Goal: Information Seeking & Learning: Learn about a topic

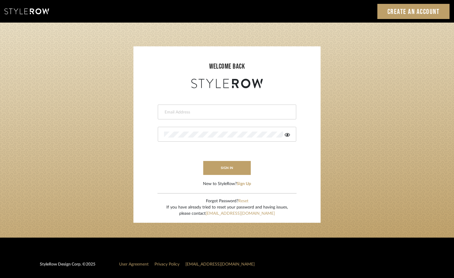
type input "tami@clothandkind.com"
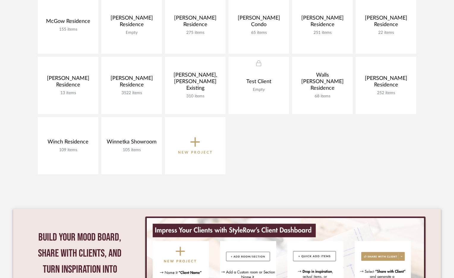
scroll to position [356, 0]
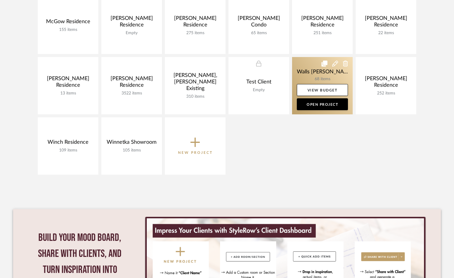
click at [319, 71] on link at bounding box center [322, 85] width 61 height 57
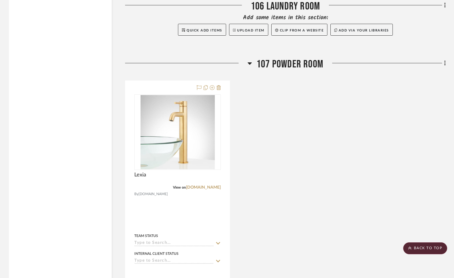
scroll to position [1207, 0]
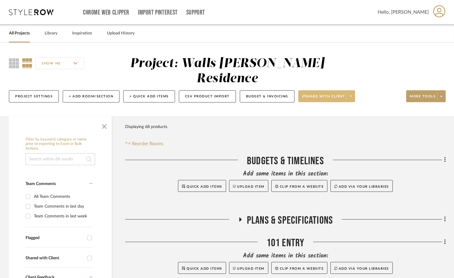
click at [332, 93] on button "Share with client" at bounding box center [326, 96] width 57 height 12
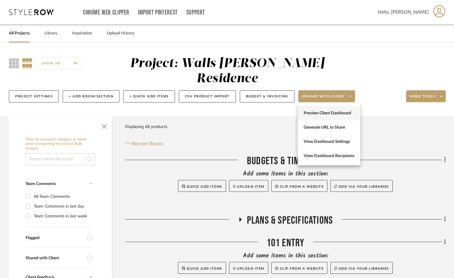
click at [329, 111] on span "Preview Client Dashboard" at bounding box center [329, 113] width 51 height 5
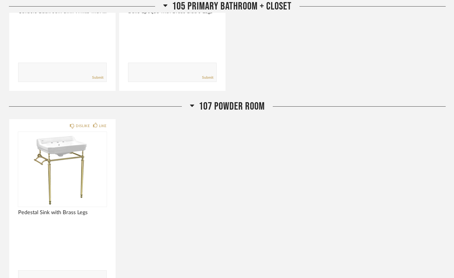
scroll to position [901, 0]
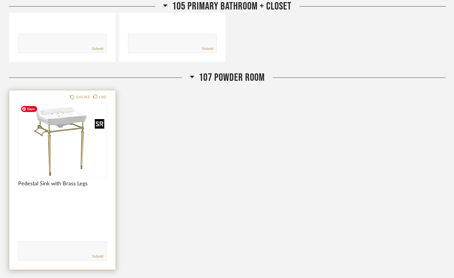
click at [62, 131] on img "0" at bounding box center [55, 140] width 74 height 74
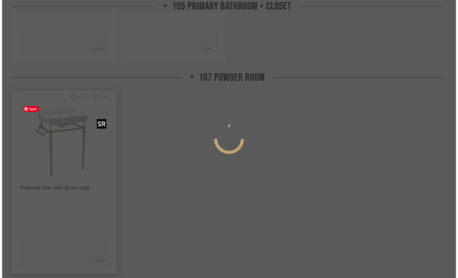
scroll to position [0, 0]
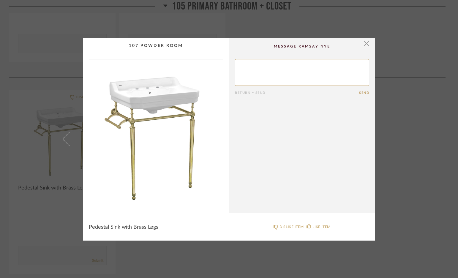
click at [166, 127] on img "0" at bounding box center [156, 136] width 134 height 154
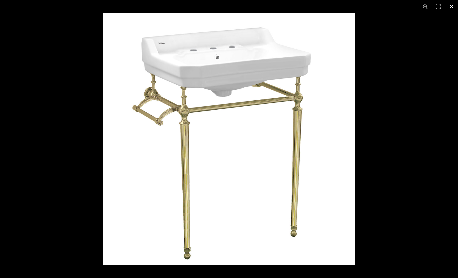
click at [451, 5] on button at bounding box center [451, 6] width 13 height 13
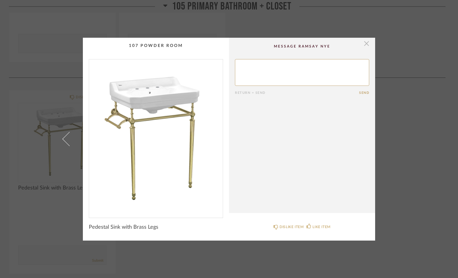
click at [365, 44] on span "button" at bounding box center [367, 44] width 12 height 12
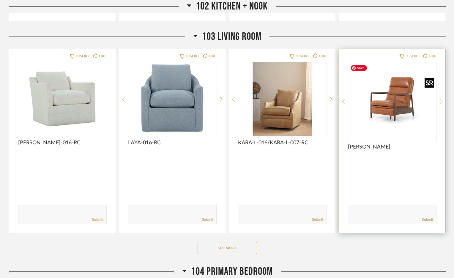
scroll to position [274, 0]
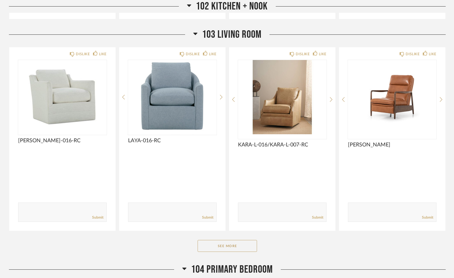
click at [194, 34] on icon at bounding box center [195, 33] width 4 height 7
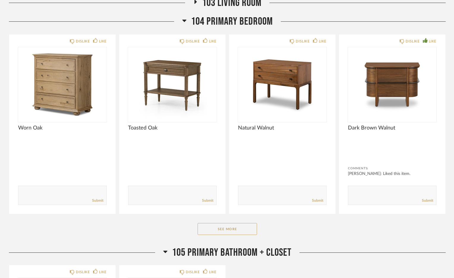
scroll to position [330, 0]
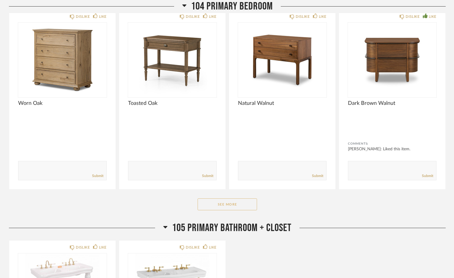
click at [236, 204] on button "See More" at bounding box center [227, 205] width 59 height 12
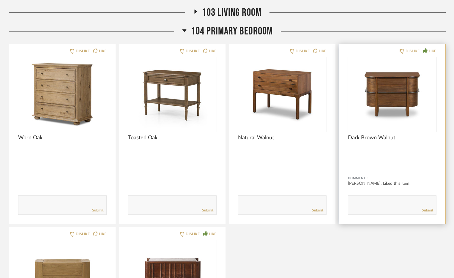
scroll to position [293, 0]
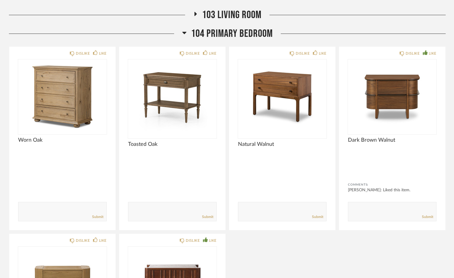
click at [184, 34] on icon at bounding box center [184, 32] width 4 height 7
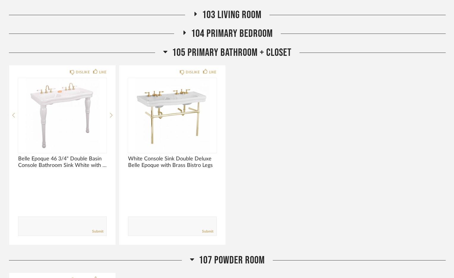
click at [165, 51] on icon at bounding box center [165, 52] width 4 height 2
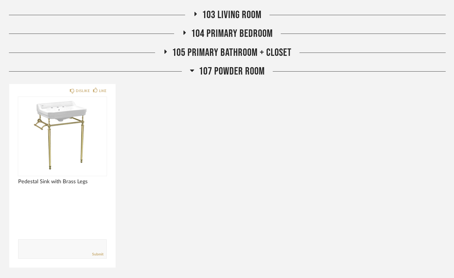
click at [192, 70] on icon at bounding box center [192, 71] width 4 height 2
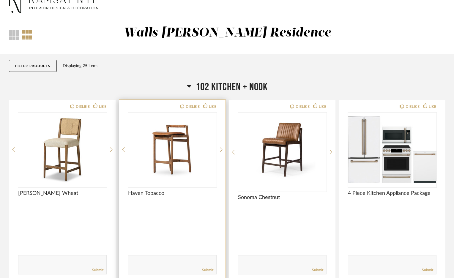
scroll to position [0, 0]
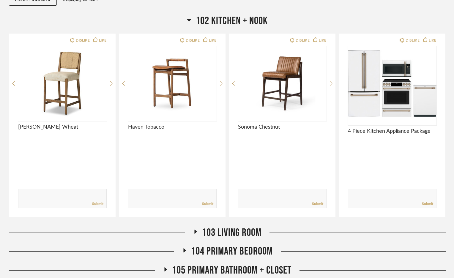
scroll to position [138, 0]
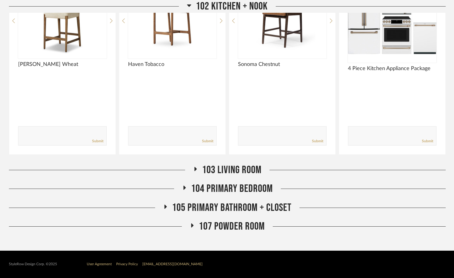
click at [237, 226] on span "107 Powder Room" at bounding box center [232, 226] width 66 height 13
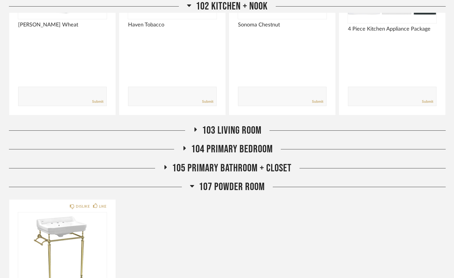
scroll to position [178, 0]
click at [223, 165] on span "105 Primary Bathroom + Closet" at bounding box center [231, 168] width 119 height 13
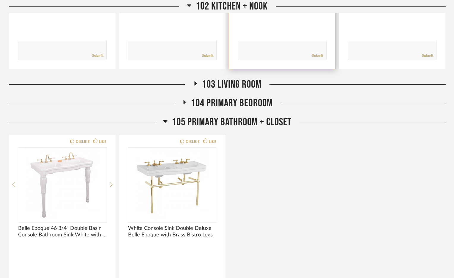
scroll to position [228, 0]
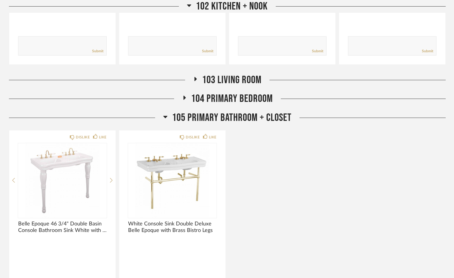
click at [237, 98] on span "104 Primary Bedroom" at bounding box center [232, 98] width 82 height 13
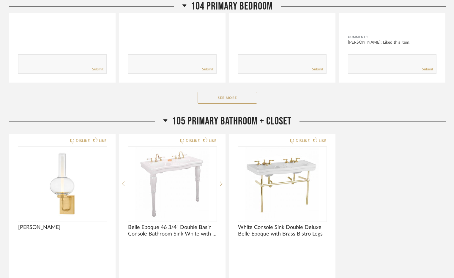
scroll to position [491, 0]
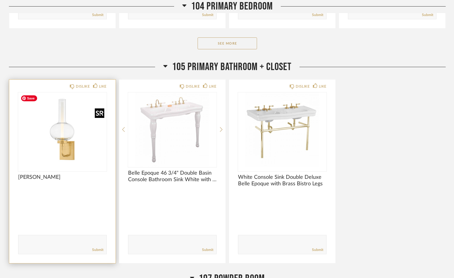
click at [0, 0] on img at bounding box center [0, 0] width 0 height 0
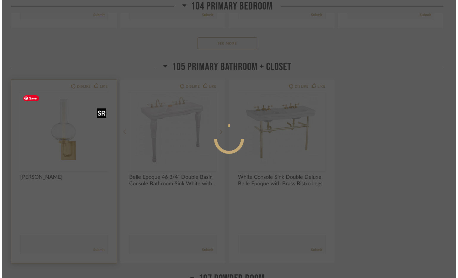
scroll to position [0, 0]
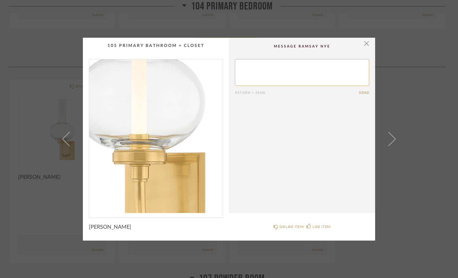
click at [159, 152] on img "0" at bounding box center [156, 136] width 134 height 154
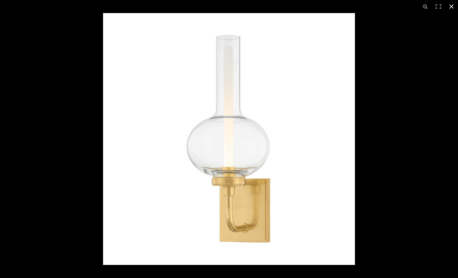
click at [451, 4] on button at bounding box center [451, 6] width 13 height 13
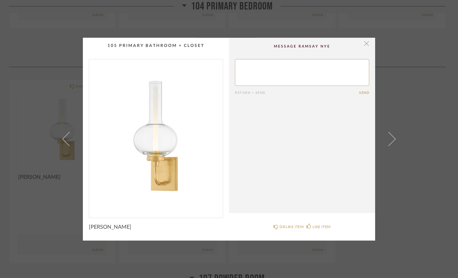
click at [366, 44] on span "button" at bounding box center [367, 44] width 12 height 12
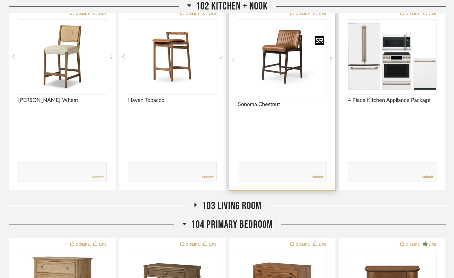
scroll to position [140, 0]
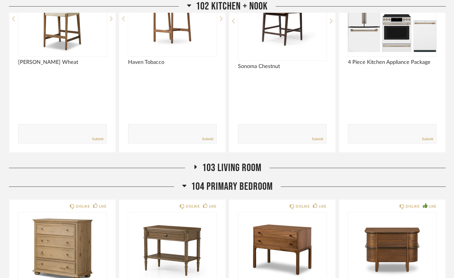
click at [223, 169] on span "103 Living Room" at bounding box center [231, 168] width 59 height 13
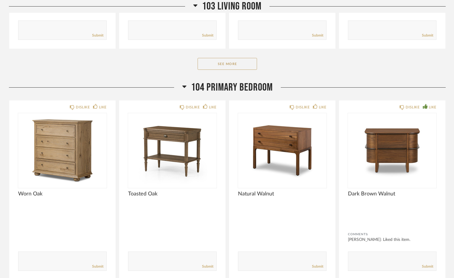
scroll to position [479, 0]
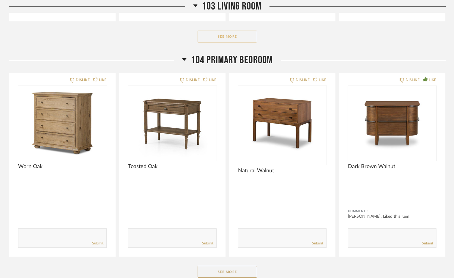
click at [233, 35] on button "See More" at bounding box center [227, 37] width 59 height 12
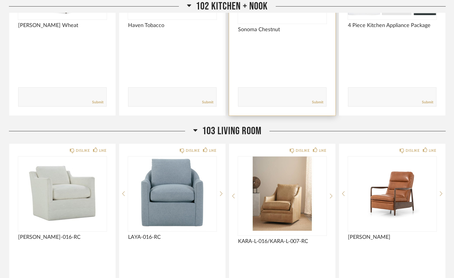
scroll to position [188, 0]
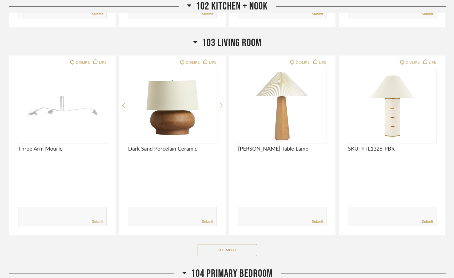
scroll to position [266, 0]
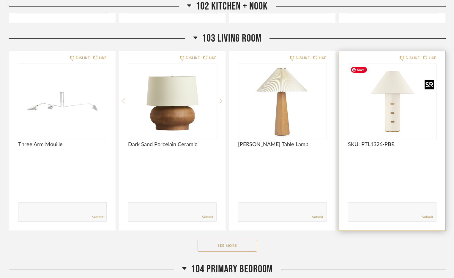
click at [391, 122] on div at bounding box center [392, 101] width 89 height 74
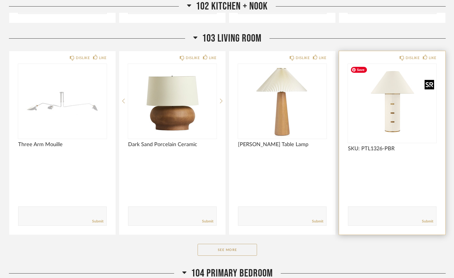
click at [393, 117] on img "0" at bounding box center [392, 101] width 89 height 74
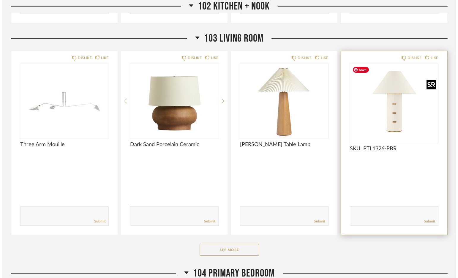
scroll to position [0, 0]
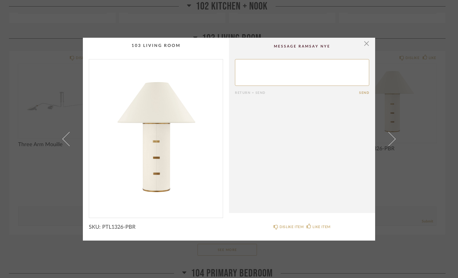
click at [149, 151] on img "0" at bounding box center [156, 136] width 134 height 154
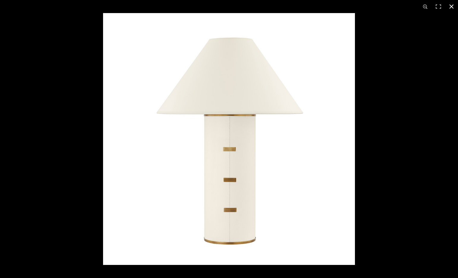
click at [450, 6] on button at bounding box center [451, 6] width 13 height 13
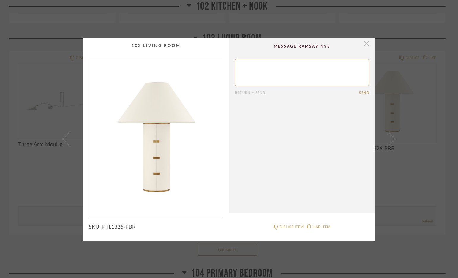
click at [366, 45] on span "button" at bounding box center [367, 44] width 12 height 12
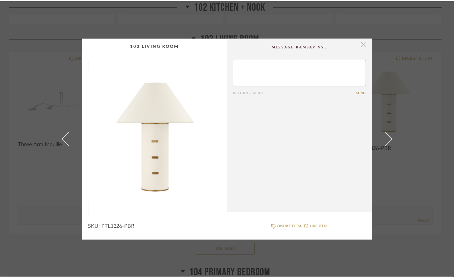
scroll to position [266, 0]
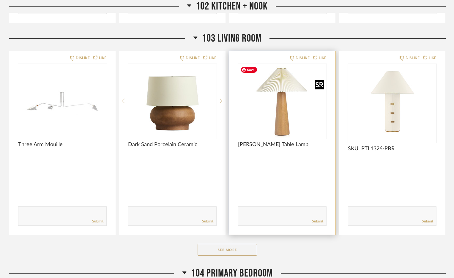
click at [281, 104] on div at bounding box center [282, 101] width 89 height 74
click at [281, 108] on img "0" at bounding box center [282, 101] width 89 height 74
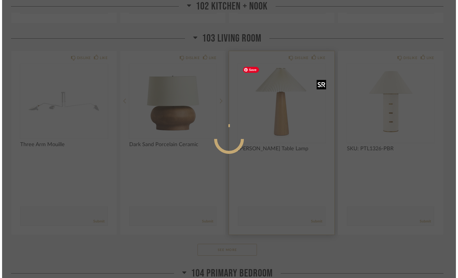
scroll to position [0, 0]
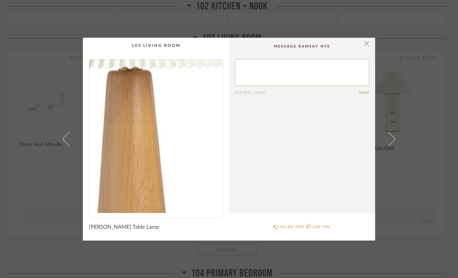
click at [161, 142] on img "0" at bounding box center [156, 136] width 134 height 154
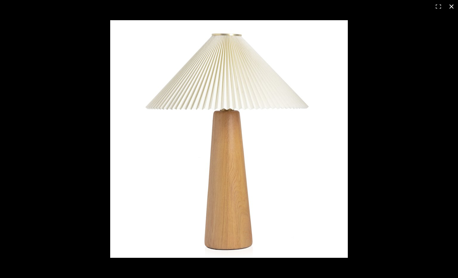
click at [450, 6] on button at bounding box center [451, 6] width 13 height 13
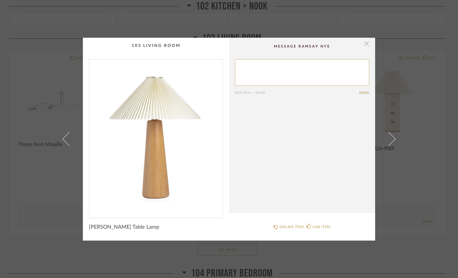
click at [365, 45] on span "button" at bounding box center [367, 44] width 12 height 12
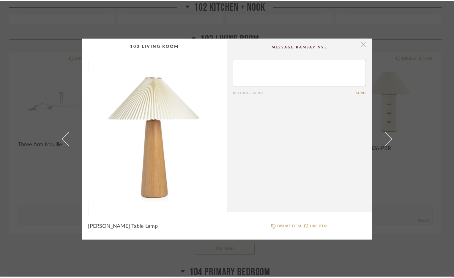
scroll to position [266, 0]
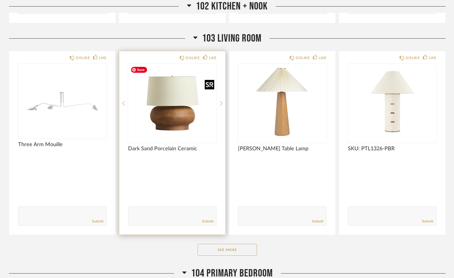
click at [175, 119] on img "0" at bounding box center [172, 101] width 89 height 74
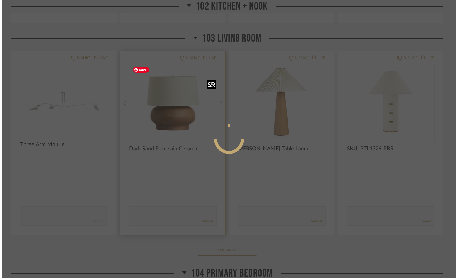
scroll to position [0, 0]
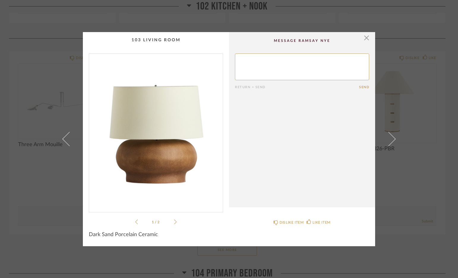
click at [158, 142] on img "0" at bounding box center [156, 131] width 134 height 154
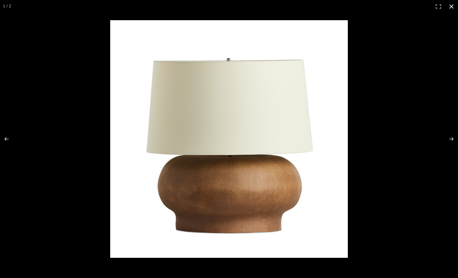
click at [452, 7] on button at bounding box center [451, 6] width 13 height 13
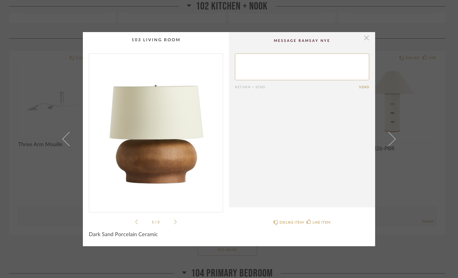
click at [366, 39] on span "button" at bounding box center [367, 38] width 12 height 12
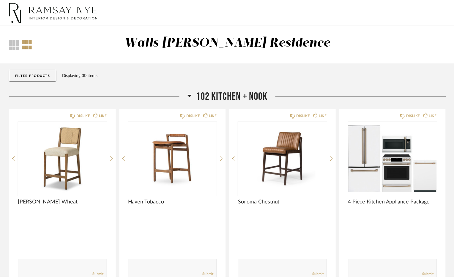
scroll to position [266, 0]
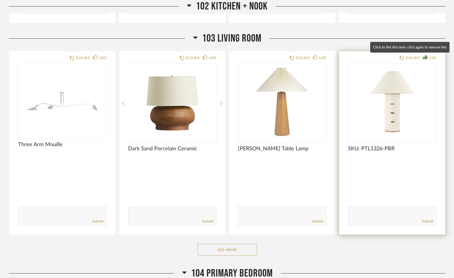
click at [434, 57] on div "LIKE" at bounding box center [433, 58] width 8 height 6
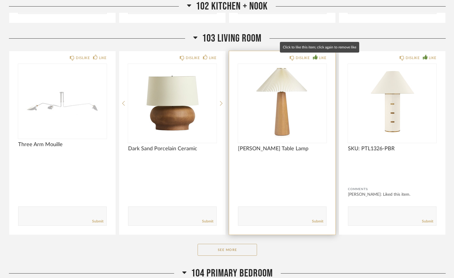
click at [319, 58] on div "LIKE" at bounding box center [323, 58] width 8 height 6
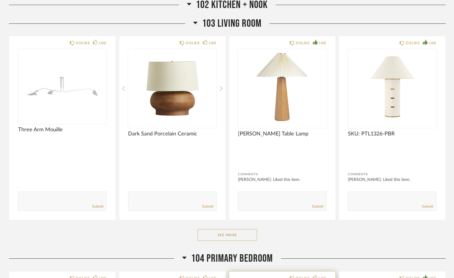
scroll to position [291, 0]
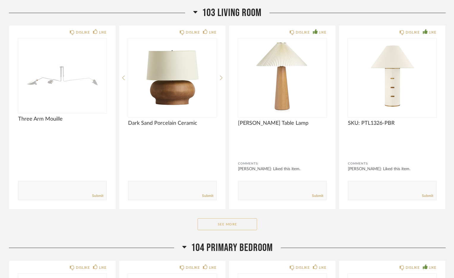
click at [233, 222] on button "See More" at bounding box center [227, 224] width 59 height 12
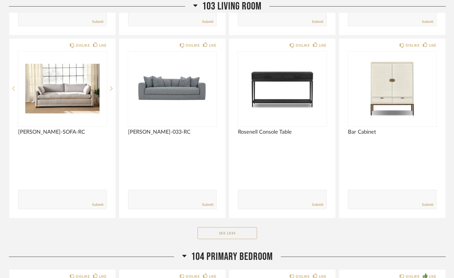
scroll to position [833, 0]
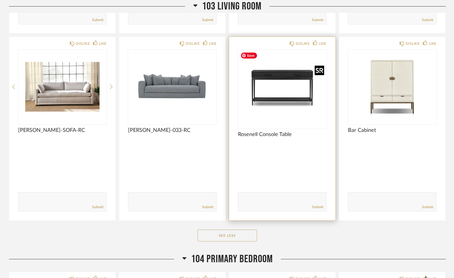
click at [287, 92] on img "0" at bounding box center [282, 87] width 89 height 74
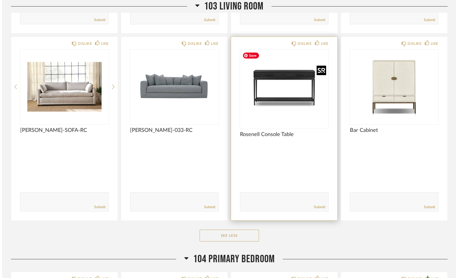
scroll to position [0, 0]
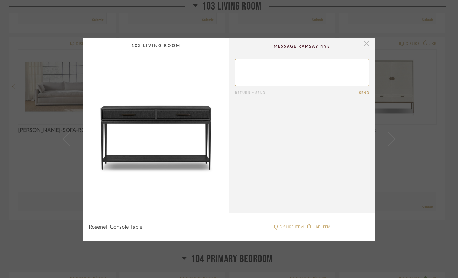
click at [362, 44] on span "button" at bounding box center [367, 44] width 12 height 12
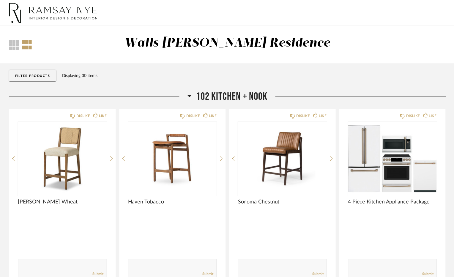
scroll to position [833, 0]
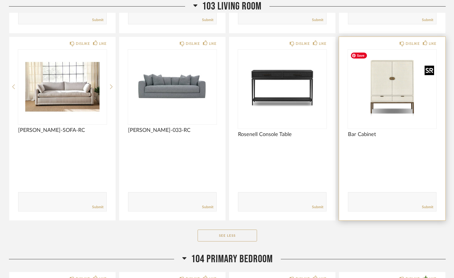
click at [403, 96] on img "0" at bounding box center [392, 87] width 89 height 74
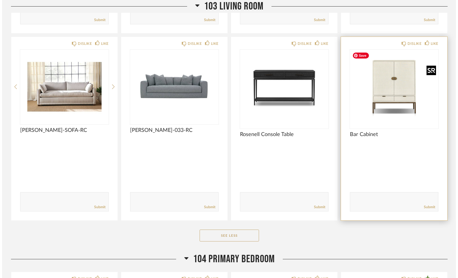
scroll to position [0, 0]
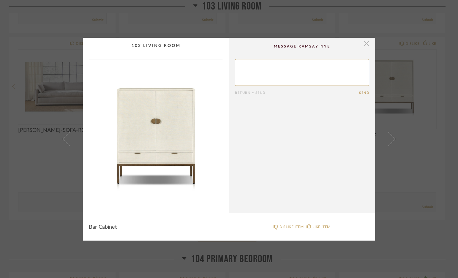
click at [364, 44] on span "button" at bounding box center [367, 44] width 12 height 12
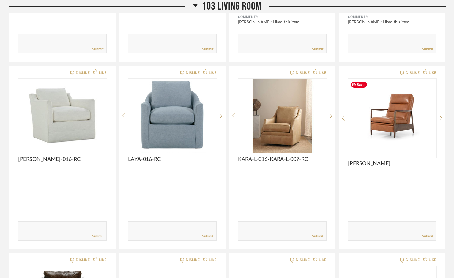
scroll to position [463, 0]
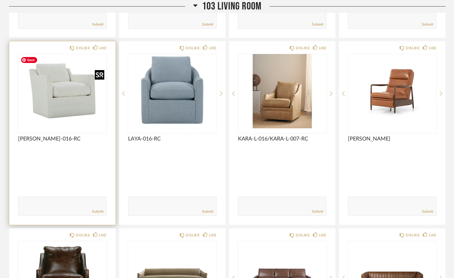
click at [48, 102] on img "0" at bounding box center [62, 91] width 89 height 74
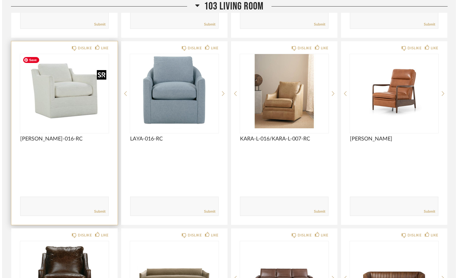
scroll to position [0, 0]
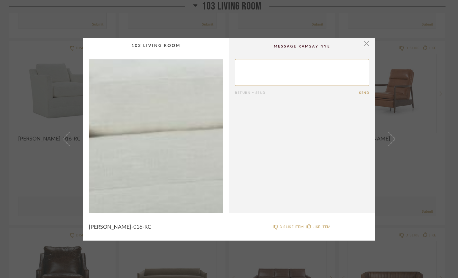
click at [163, 147] on img "0" at bounding box center [156, 136] width 134 height 154
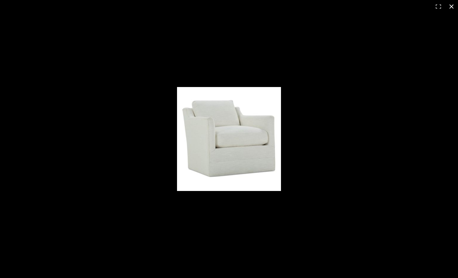
click at [451, 6] on button at bounding box center [451, 6] width 13 height 13
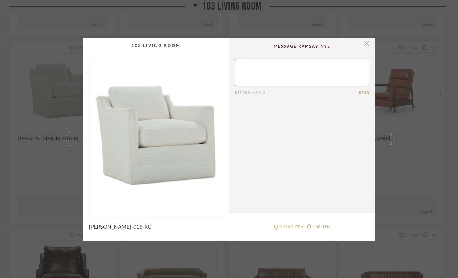
click at [365, 44] on span "button" at bounding box center [367, 44] width 12 height 12
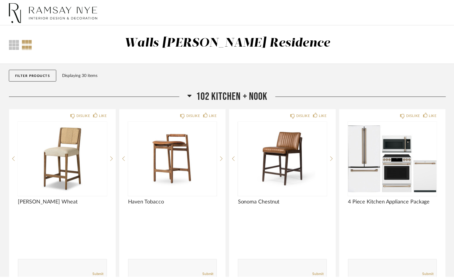
scroll to position [463, 0]
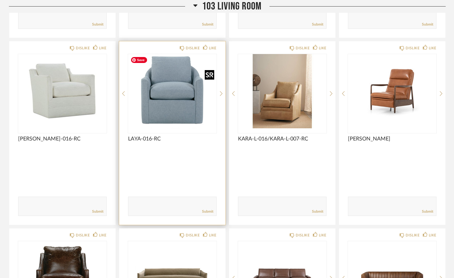
click at [167, 82] on img "0" at bounding box center [172, 91] width 89 height 74
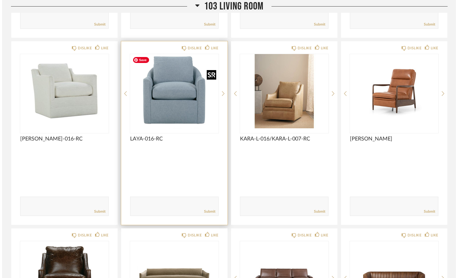
scroll to position [0, 0]
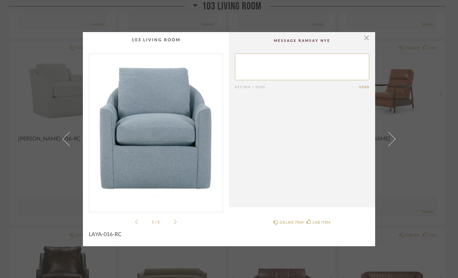
click at [176, 163] on img "0" at bounding box center [156, 131] width 134 height 154
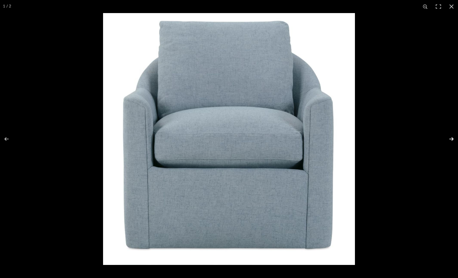
click at [449, 139] on button at bounding box center [448, 139] width 21 height 30
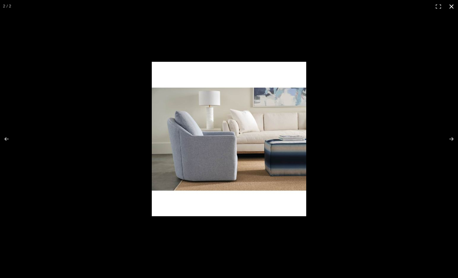
click at [451, 6] on button at bounding box center [451, 6] width 13 height 13
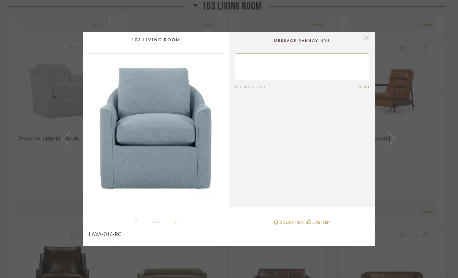
click at [364, 39] on span "button" at bounding box center [367, 38] width 12 height 12
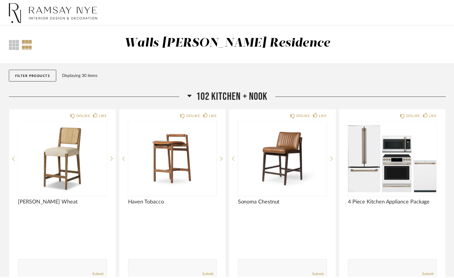
scroll to position [463, 0]
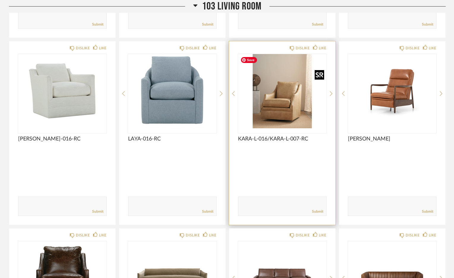
click at [285, 104] on img "0" at bounding box center [282, 91] width 89 height 74
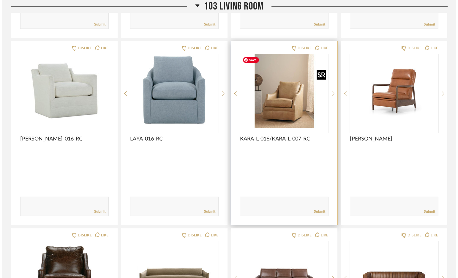
scroll to position [0, 0]
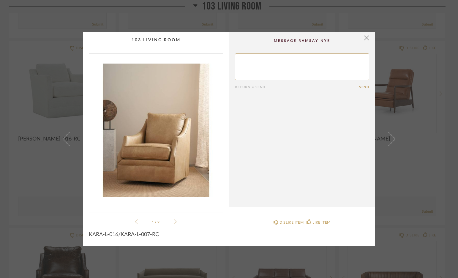
click at [174, 222] on icon at bounding box center [175, 221] width 3 height 5
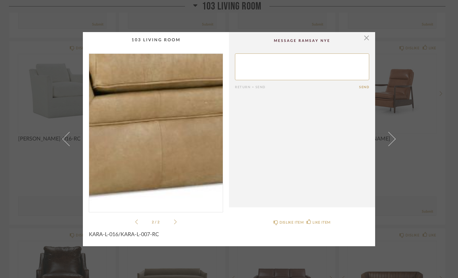
click at [162, 161] on img "1" at bounding box center [156, 131] width 134 height 154
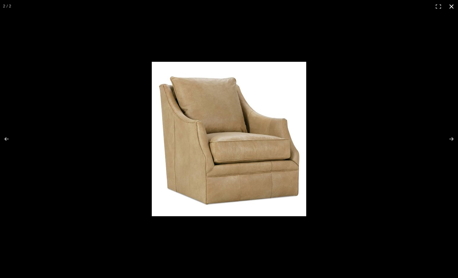
click at [452, 6] on button at bounding box center [451, 6] width 13 height 13
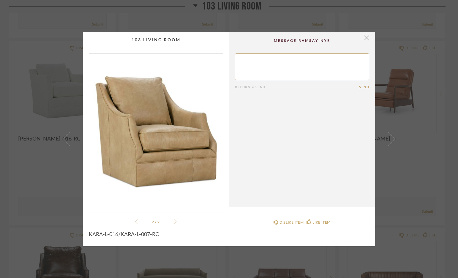
click at [366, 38] on span "button" at bounding box center [367, 38] width 12 height 12
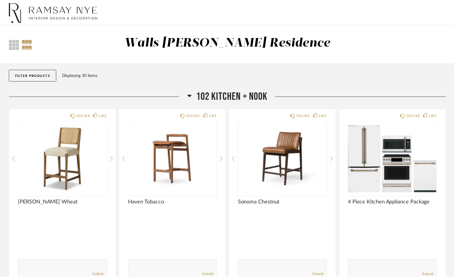
scroll to position [463, 0]
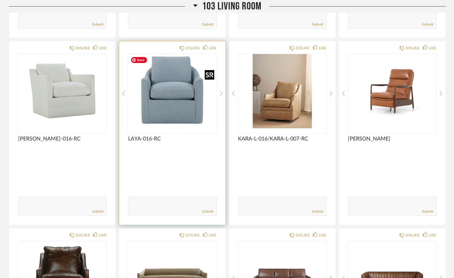
click at [166, 107] on img "0" at bounding box center [172, 91] width 89 height 74
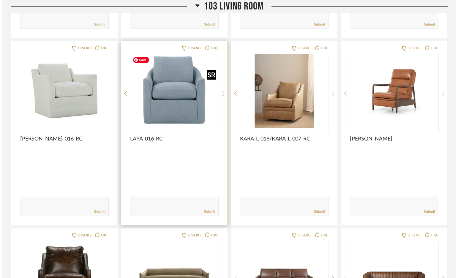
scroll to position [0, 0]
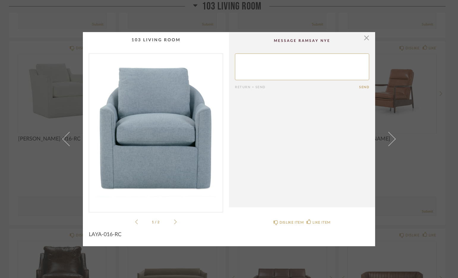
click at [167, 175] on img "0" at bounding box center [156, 131] width 134 height 154
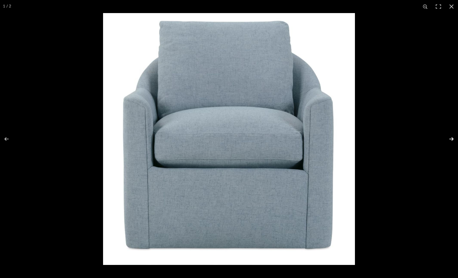
click at [449, 138] on button at bounding box center [448, 139] width 21 height 30
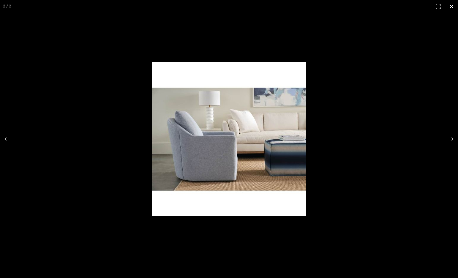
click at [451, 5] on button at bounding box center [451, 6] width 13 height 13
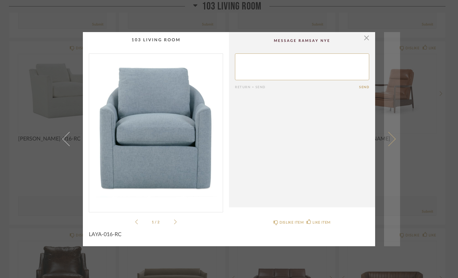
click at [392, 139] on span at bounding box center [389, 139] width 14 height 14
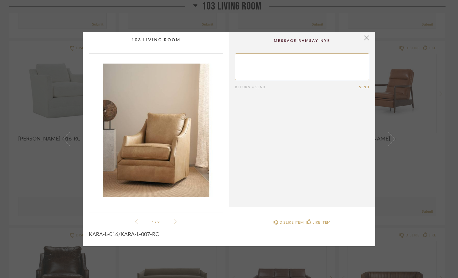
click at [195, 133] on img "0" at bounding box center [156, 131] width 134 height 154
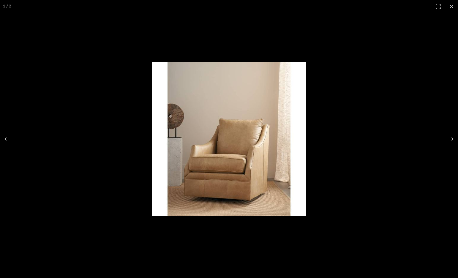
click at [241, 171] on img at bounding box center [229, 139] width 155 height 155
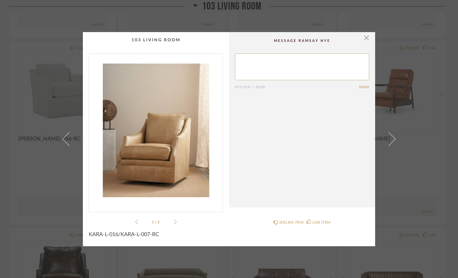
click at [174, 222] on icon at bounding box center [175, 221] width 3 height 5
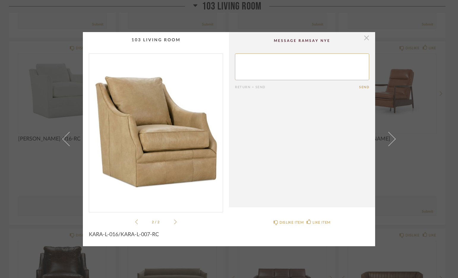
click at [366, 38] on span "button" at bounding box center [367, 38] width 12 height 12
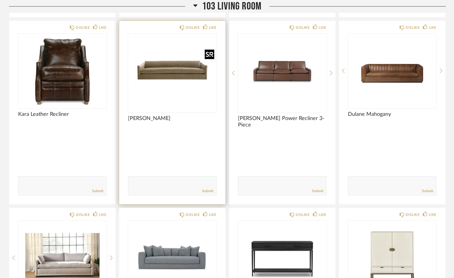
scroll to position [670, 0]
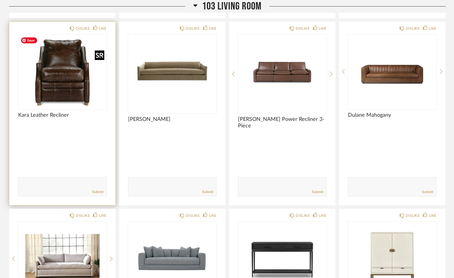
click at [61, 74] on img "0" at bounding box center [55, 71] width 74 height 74
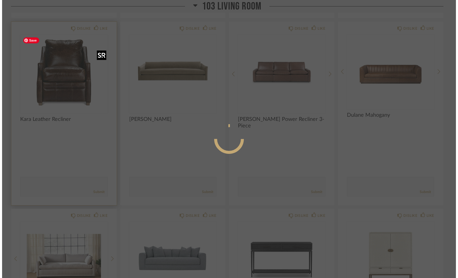
scroll to position [0, 0]
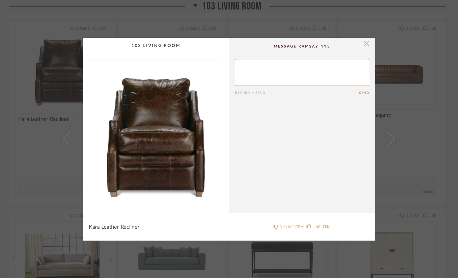
click at [364, 44] on span "button" at bounding box center [367, 44] width 12 height 12
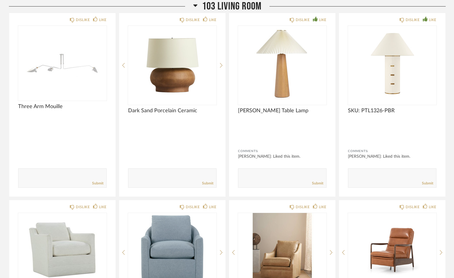
scroll to position [292, 0]
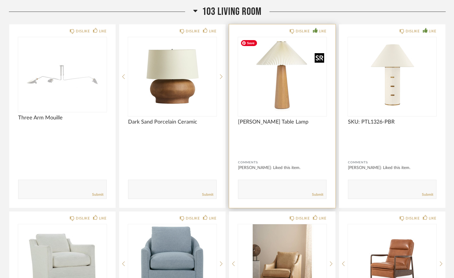
click at [284, 98] on img "0" at bounding box center [282, 74] width 89 height 74
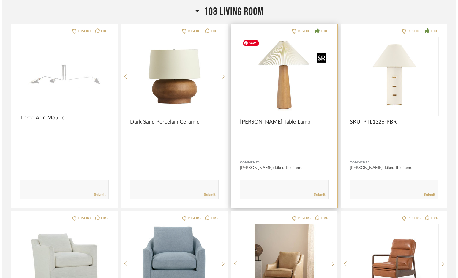
scroll to position [0, 0]
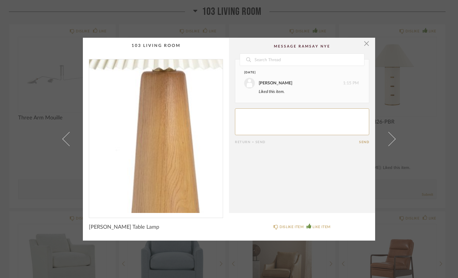
click at [150, 142] on img "0" at bounding box center [156, 136] width 134 height 154
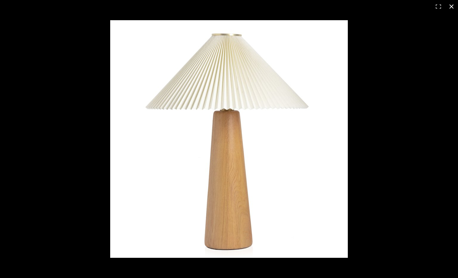
click at [454, 7] on button at bounding box center [451, 6] width 13 height 13
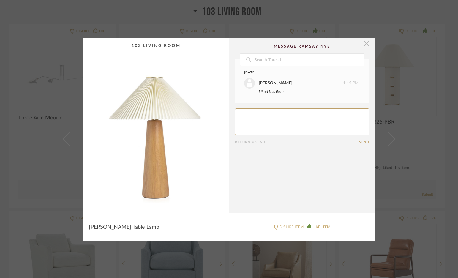
click at [363, 46] on span "button" at bounding box center [367, 44] width 12 height 12
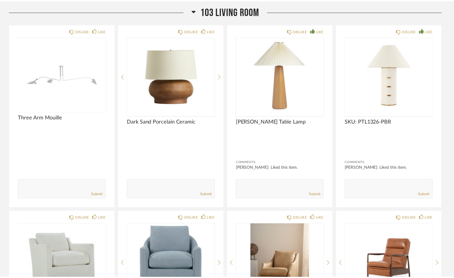
scroll to position [292, 0]
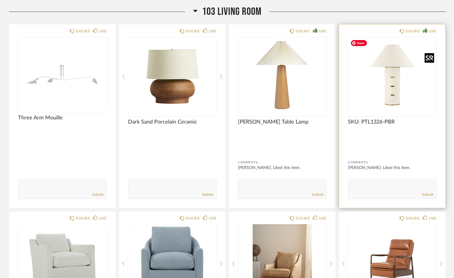
click at [399, 91] on img "0" at bounding box center [392, 74] width 89 height 74
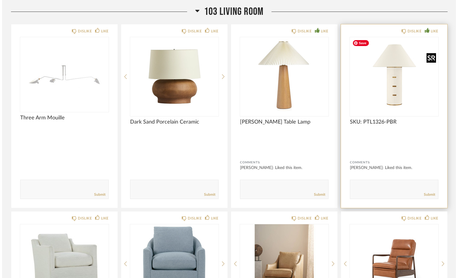
scroll to position [0, 0]
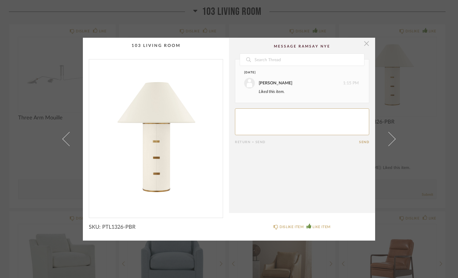
click at [364, 43] on span "button" at bounding box center [367, 44] width 12 height 12
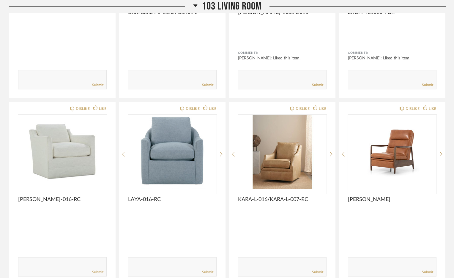
scroll to position [502, 0]
